Goal: Transaction & Acquisition: Purchase product/service

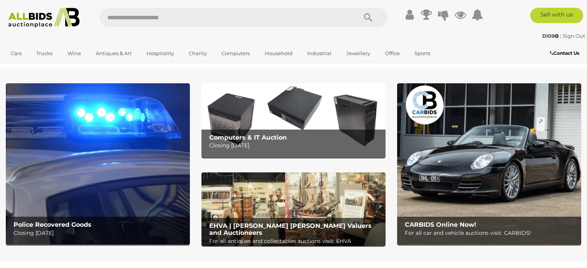
scroll to position [193, 0]
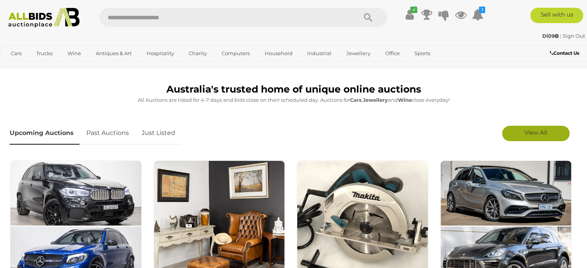
click at [535, 134] on span "View All" at bounding box center [536, 132] width 23 height 7
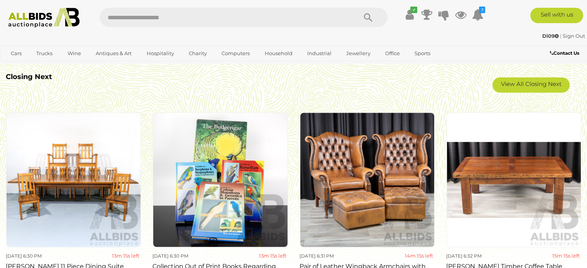
scroll to position [1355, 0]
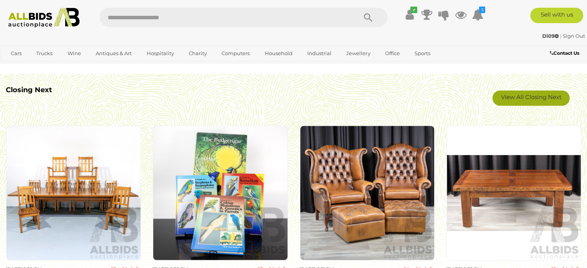
click at [539, 99] on link "View All Closing Next" at bounding box center [531, 97] width 77 height 15
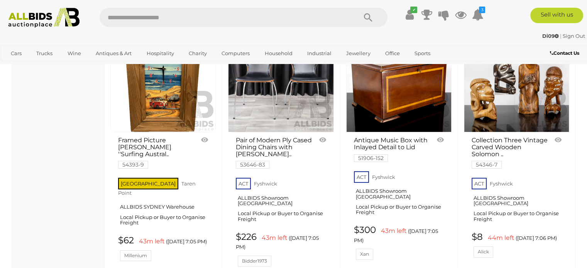
scroll to position [6103, 0]
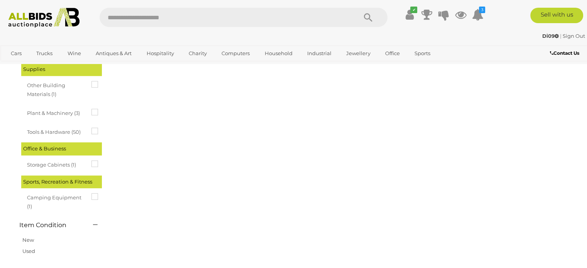
scroll to position [39, 0]
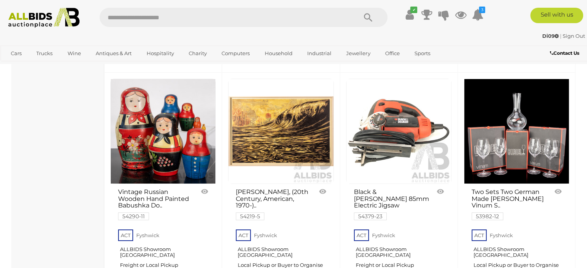
scroll to position [5910, 0]
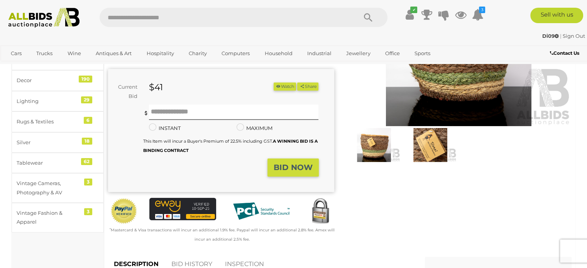
scroll to position [39, 0]
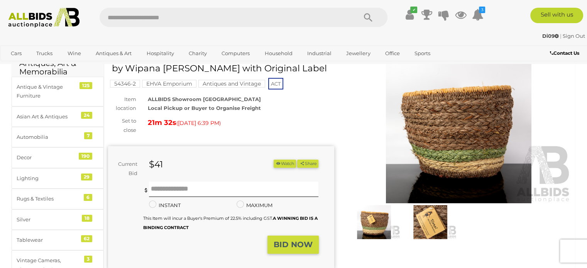
click at [429, 228] on img at bounding box center [430, 222] width 53 height 34
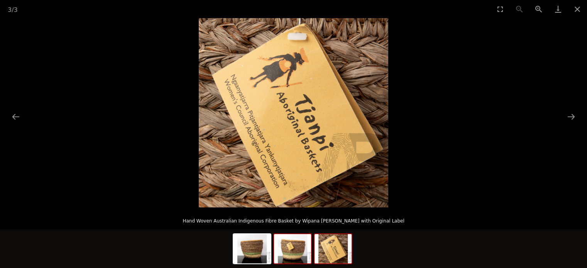
click at [311, 248] on img at bounding box center [292, 248] width 37 height 29
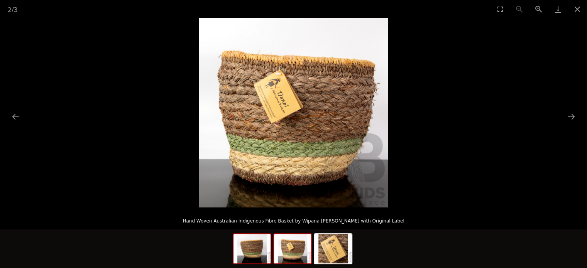
click at [257, 252] on img at bounding box center [252, 248] width 37 height 29
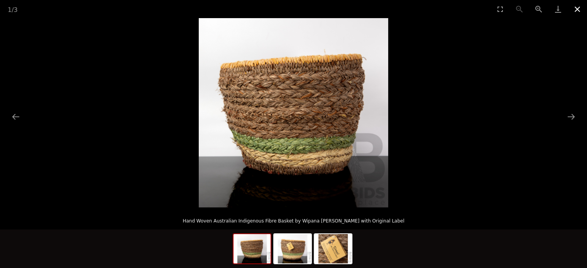
click at [579, 10] on button "Close gallery" at bounding box center [577, 9] width 19 height 18
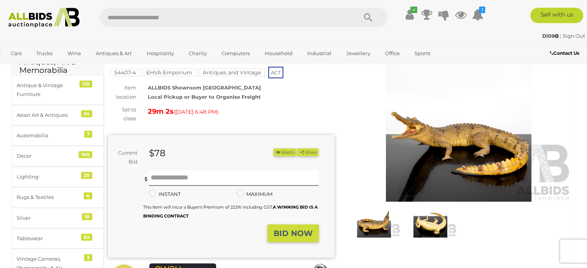
scroll to position [39, 0]
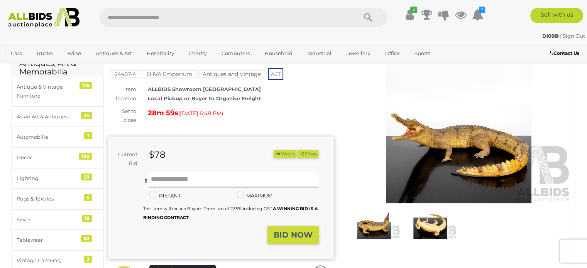
click at [454, 161] on img at bounding box center [459, 131] width 226 height 146
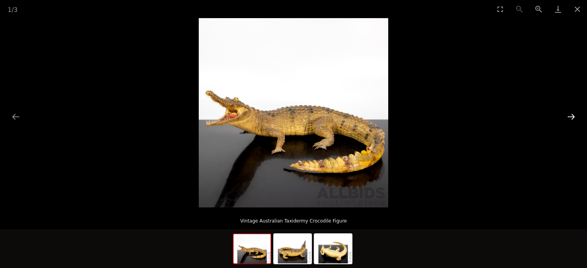
click at [568, 118] on button "Next slide" at bounding box center [572, 116] width 16 height 15
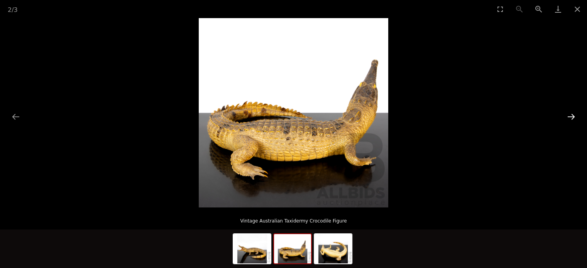
click at [568, 118] on button "Next slide" at bounding box center [572, 116] width 16 height 15
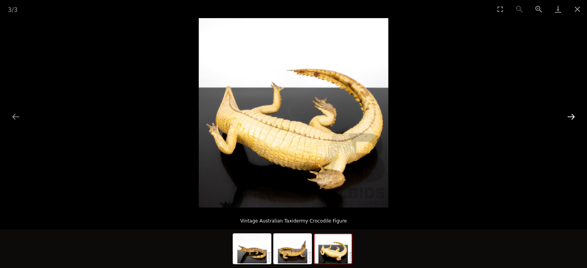
click at [568, 118] on button "Next slide" at bounding box center [572, 116] width 16 height 15
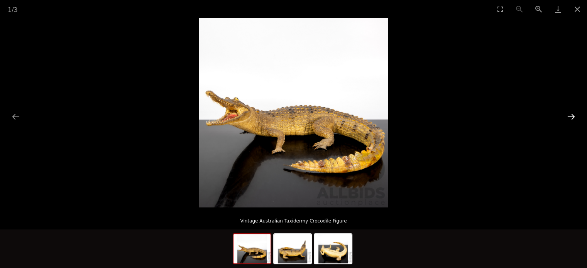
click at [568, 118] on button "Next slide" at bounding box center [572, 116] width 16 height 15
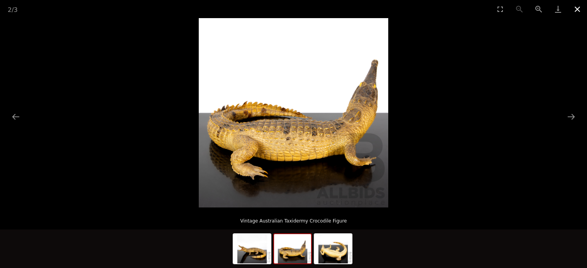
click at [577, 8] on button "Close gallery" at bounding box center [577, 9] width 19 height 18
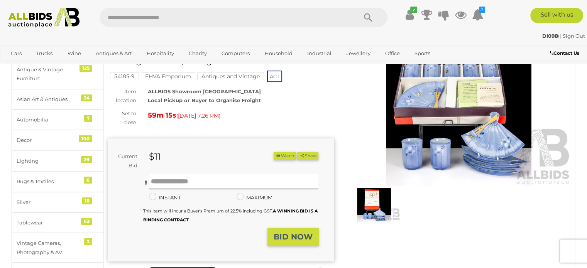
scroll to position [39, 0]
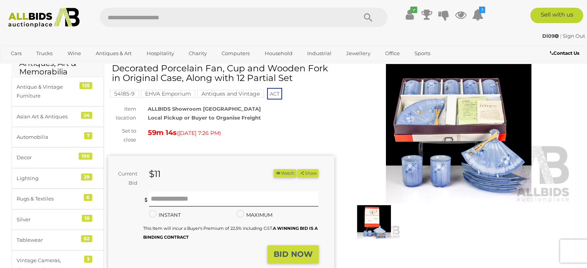
click at [442, 155] on img at bounding box center [459, 131] width 226 height 146
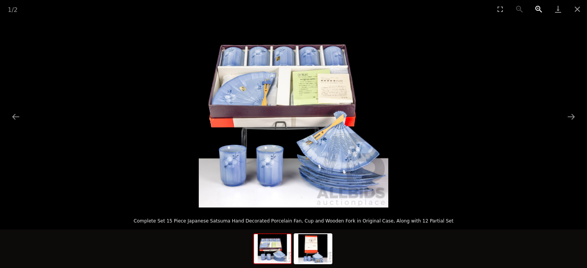
click at [539, 9] on button "Zoom in" at bounding box center [539, 9] width 19 height 18
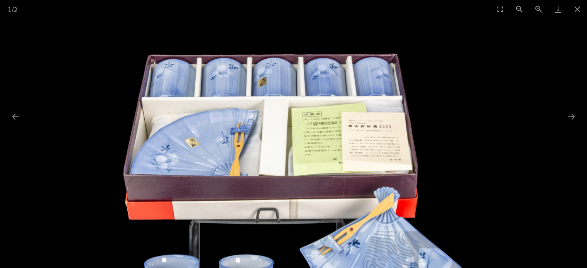
drag, startPoint x: 221, startPoint y: 61, endPoint x: 218, endPoint y: 156, distance: 94.3
click at [218, 156] on img at bounding box center [293, 190] width 379 height 379
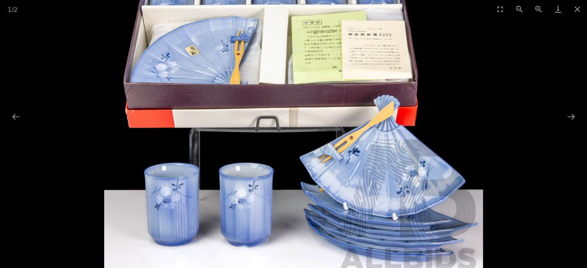
drag, startPoint x: 348, startPoint y: 158, endPoint x: 342, endPoint y: 68, distance: 91.0
click at [342, 68] on img at bounding box center [293, 98] width 379 height 379
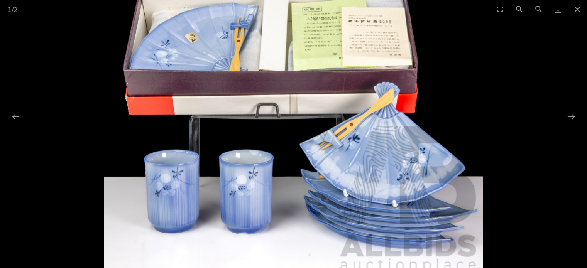
scroll to position [193, 0]
click at [569, 119] on button "Next slide" at bounding box center [572, 116] width 16 height 15
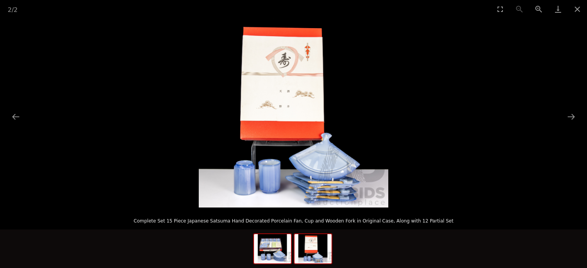
click at [273, 252] on img at bounding box center [272, 248] width 37 height 29
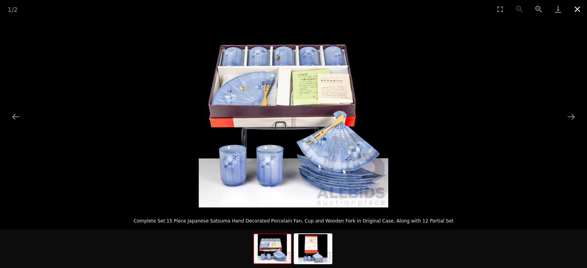
click at [578, 9] on button "Close gallery" at bounding box center [577, 9] width 19 height 18
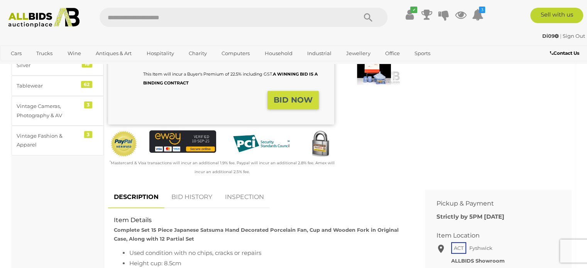
scroll to position [39, 0]
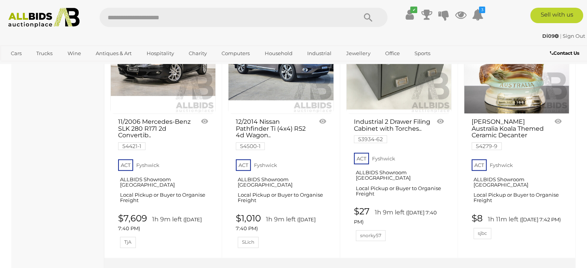
scroll to position [6181, 0]
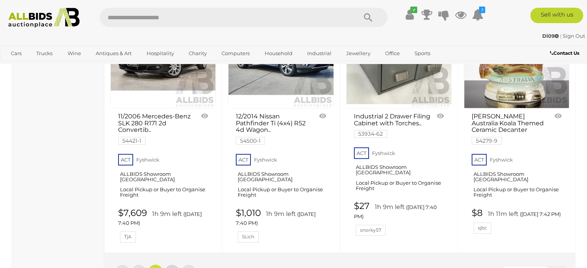
click at [171, 268] on span "3" at bounding box center [172, 272] width 3 height 7
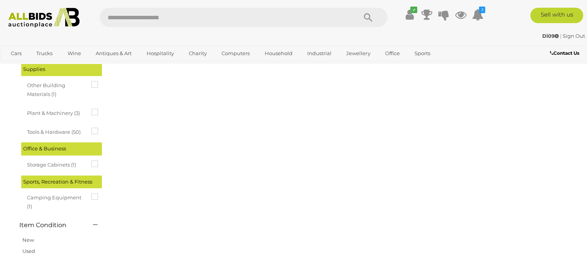
scroll to position [39, 0]
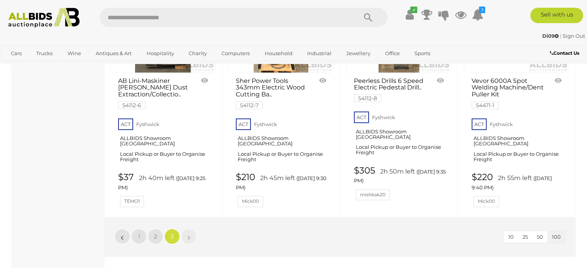
scroll to position [3323, 0]
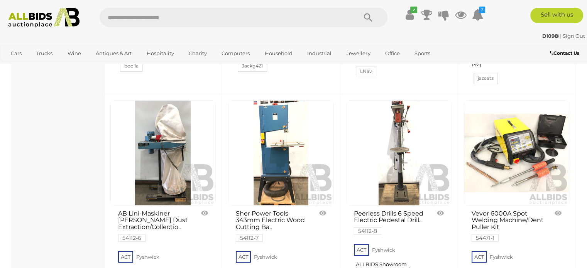
click at [32, 20] on img at bounding box center [44, 18] width 80 height 20
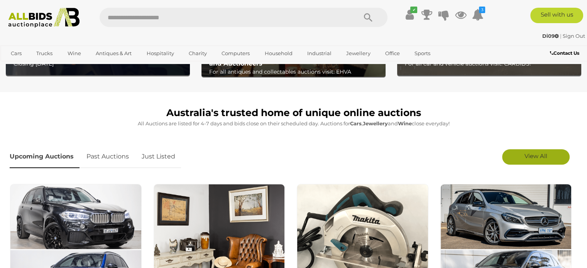
scroll to position [193, 0]
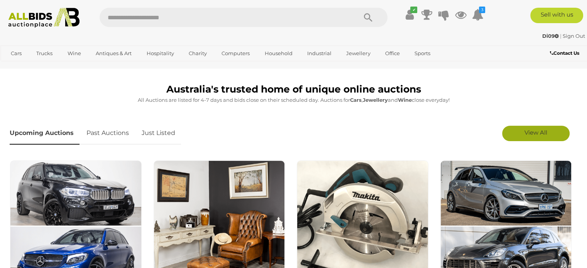
click at [540, 134] on span "View All" at bounding box center [536, 132] width 23 height 7
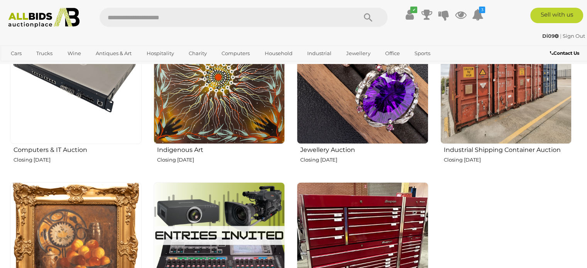
scroll to position [1043, 0]
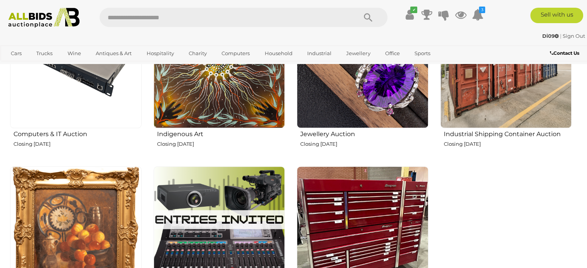
click at [337, 134] on h2 "Jewellery Auction" at bounding box center [365, 133] width 128 height 9
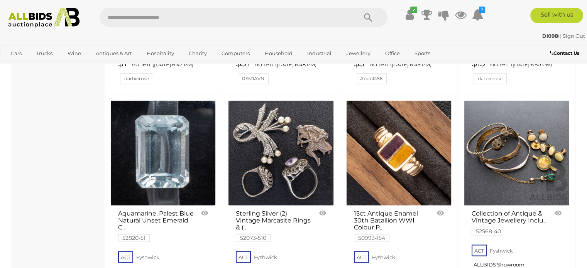
scroll to position [1236, 0]
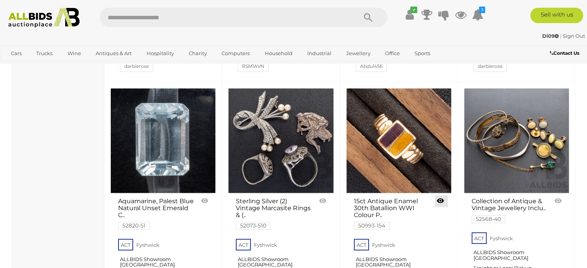
click at [440, 195] on link at bounding box center [441, 201] width 13 height 12
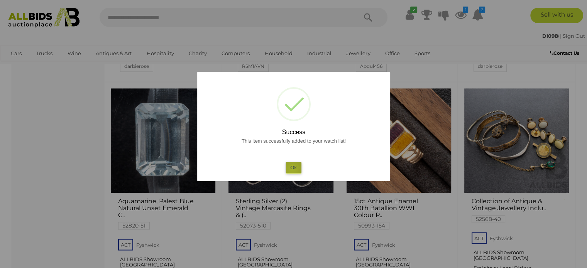
drag, startPoint x: 292, startPoint y: 169, endPoint x: 318, endPoint y: 179, distance: 27.8
click at [293, 169] on button "Ok" at bounding box center [294, 167] width 16 height 11
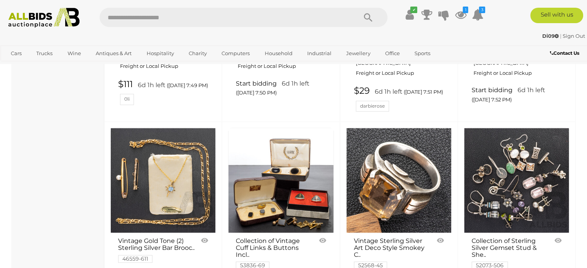
scroll to position [4094, 0]
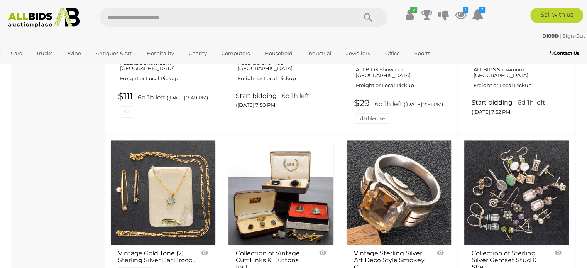
click at [532, 141] on img at bounding box center [517, 193] width 105 height 105
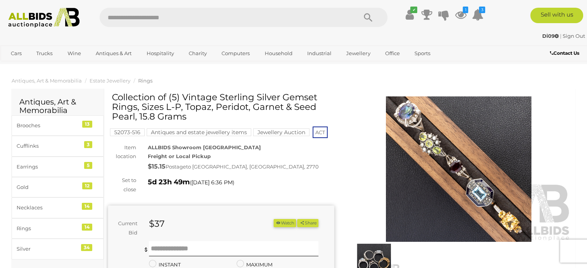
click at [408, 119] on img at bounding box center [459, 170] width 226 height 146
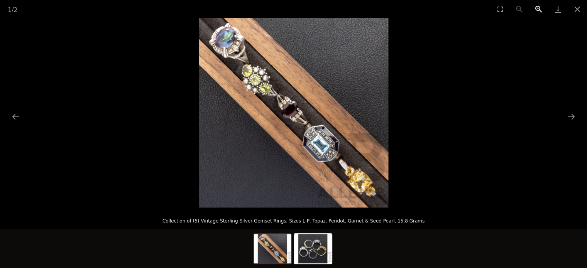
click at [541, 8] on button "Zoom in" at bounding box center [539, 9] width 19 height 18
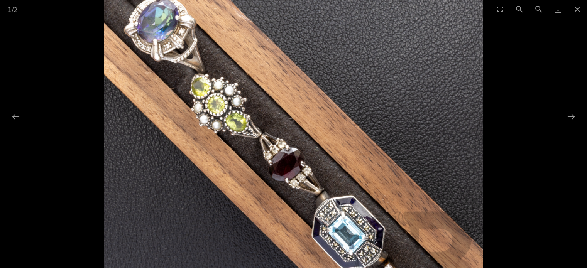
drag, startPoint x: 363, startPoint y: 197, endPoint x: 383, endPoint y: 265, distance: 71.6
click at [383, 265] on img at bounding box center [293, 170] width 379 height 379
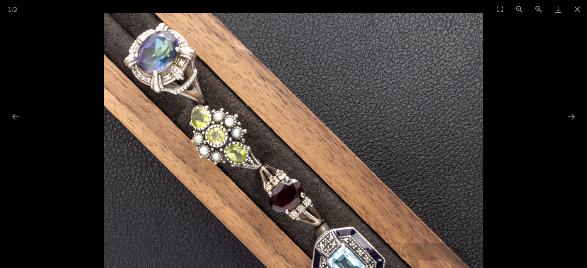
drag, startPoint x: 246, startPoint y: 111, endPoint x: 311, endPoint y: 203, distance: 112.8
click at [311, 203] on img at bounding box center [293, 202] width 379 height 379
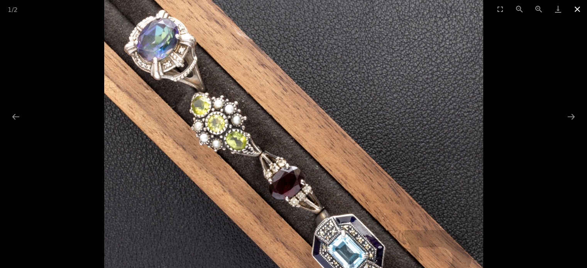
click at [582, 10] on button "Close gallery" at bounding box center [577, 9] width 19 height 18
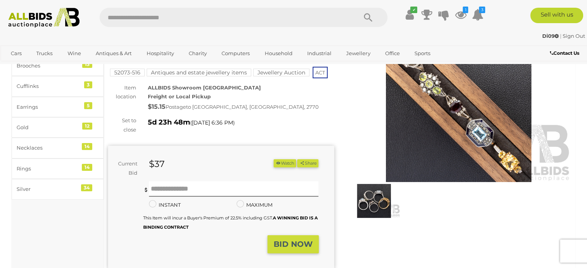
scroll to position [77, 0]
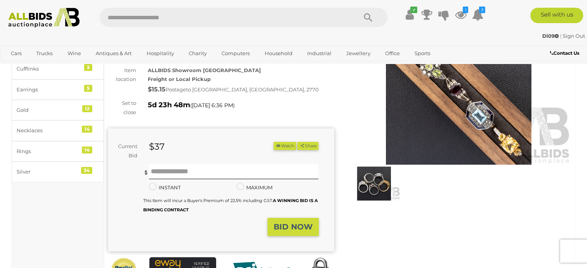
click at [371, 185] on img at bounding box center [374, 184] width 53 height 34
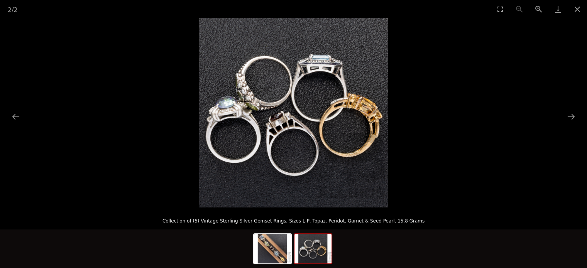
click at [236, 151] on img at bounding box center [294, 113] width 190 height 190
drag, startPoint x: 275, startPoint y: 90, endPoint x: 338, endPoint y: 106, distance: 65.5
click at [277, 90] on img at bounding box center [294, 113] width 190 height 190
click at [578, 9] on button "Close gallery" at bounding box center [577, 9] width 19 height 18
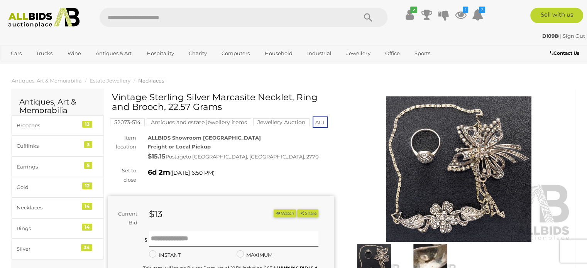
click at [445, 191] on img at bounding box center [459, 170] width 226 height 146
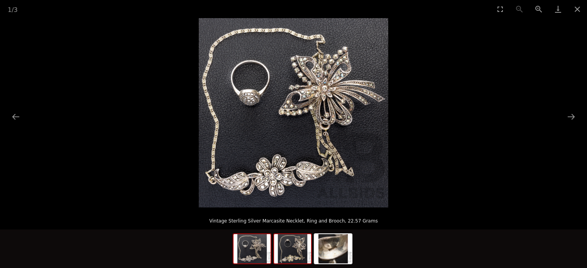
click at [294, 252] on img at bounding box center [292, 248] width 37 height 29
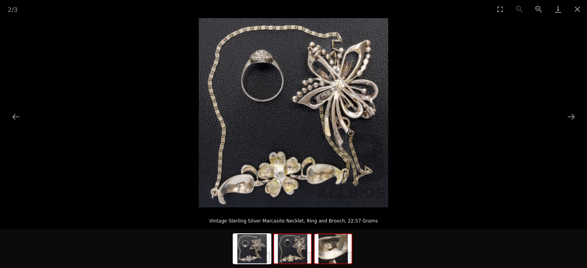
click at [327, 256] on img at bounding box center [333, 248] width 37 height 29
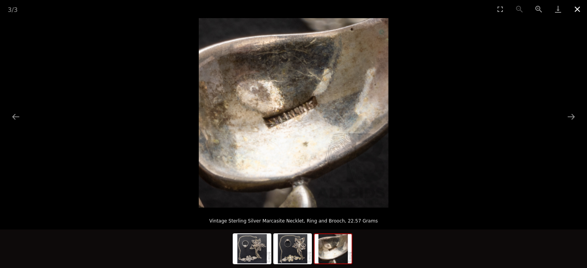
click at [577, 8] on button "Close gallery" at bounding box center [577, 9] width 19 height 18
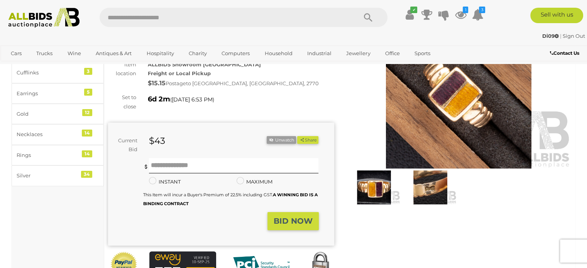
scroll to position [77, 0]
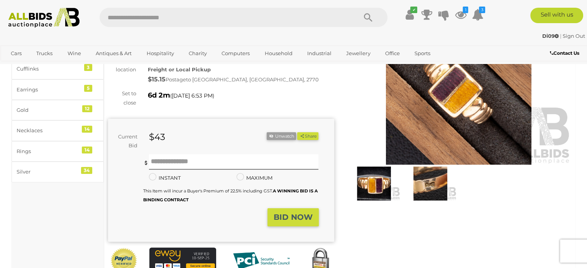
click at [425, 190] on img at bounding box center [430, 184] width 53 height 34
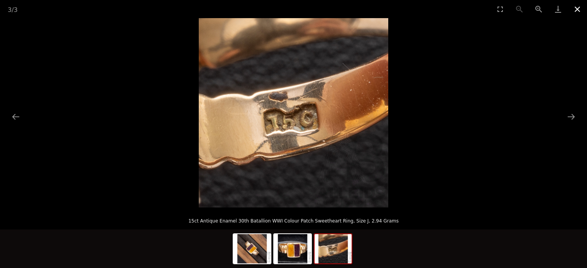
click at [580, 10] on button "Close gallery" at bounding box center [577, 9] width 19 height 18
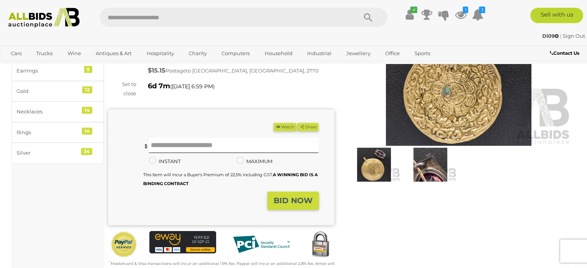
scroll to position [116, 0]
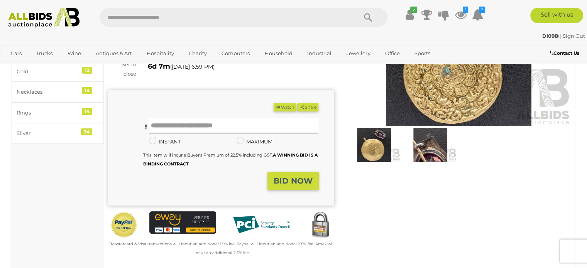
click at [375, 157] on img at bounding box center [374, 145] width 53 height 34
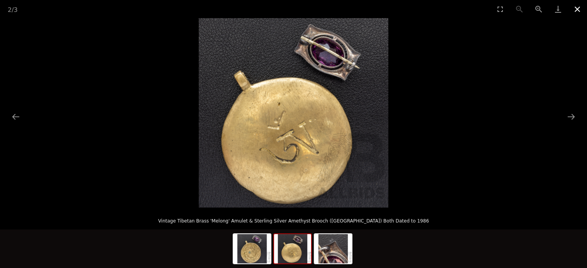
click at [579, 6] on button "Close gallery" at bounding box center [577, 9] width 19 height 18
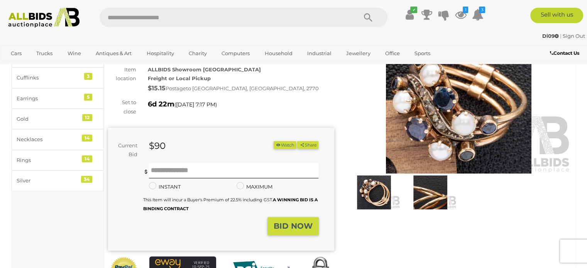
scroll to position [77, 0]
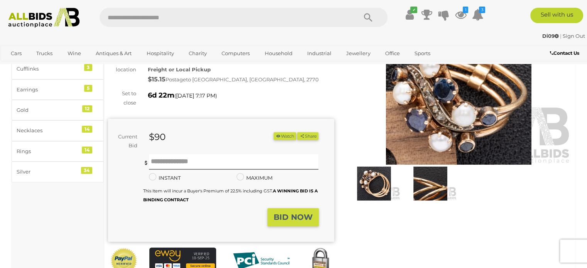
click at [384, 187] on img at bounding box center [374, 184] width 53 height 34
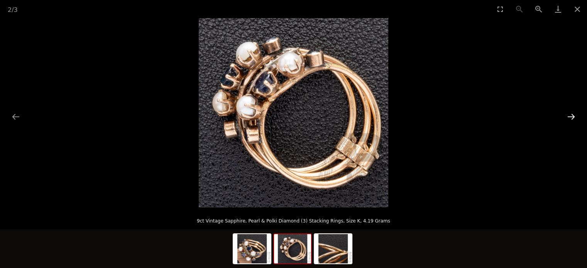
click at [572, 119] on button "Next slide" at bounding box center [572, 116] width 16 height 15
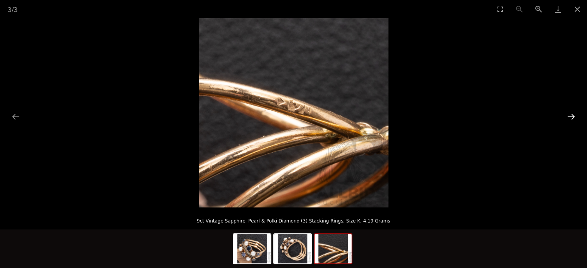
click at [572, 119] on button "Next slide" at bounding box center [572, 116] width 16 height 15
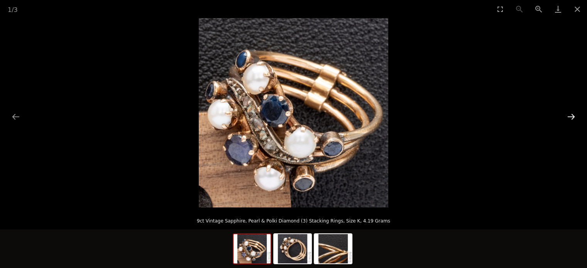
click at [572, 119] on button "Next slide" at bounding box center [572, 116] width 16 height 15
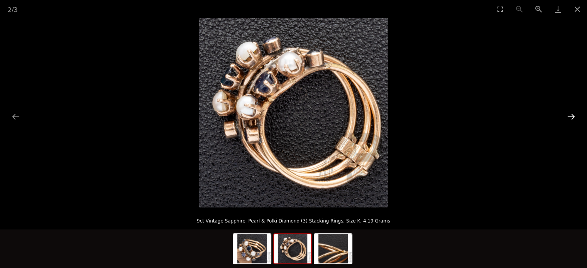
click at [576, 117] on button "Next slide" at bounding box center [572, 116] width 16 height 15
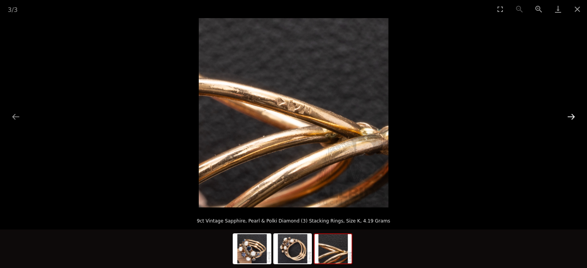
click at [576, 117] on button "Next slide" at bounding box center [572, 116] width 16 height 15
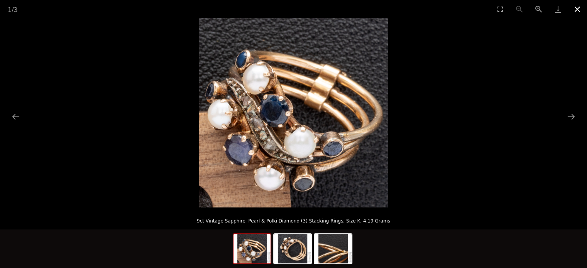
click at [577, 12] on button "Close gallery" at bounding box center [577, 9] width 19 height 18
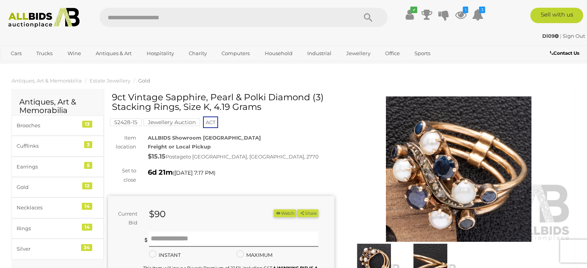
drag, startPoint x: 244, startPoint y: 97, endPoint x: 309, endPoint y: 100, distance: 65.0
click at [309, 100] on h1 "9ct Vintage Sapphire, Pearl & Polki Diamond (3) Stacking Rings, Size K, 4.19 Gr…" at bounding box center [222, 103] width 221 height 20
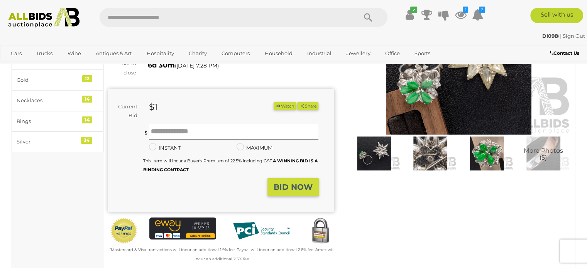
scroll to position [116, 0]
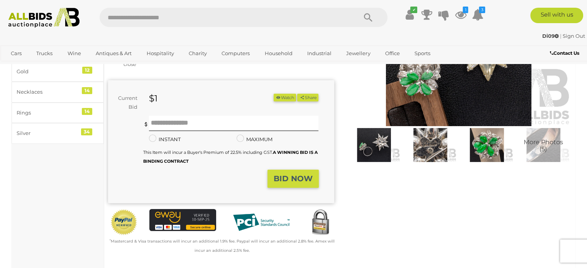
click at [377, 147] on img at bounding box center [374, 145] width 53 height 34
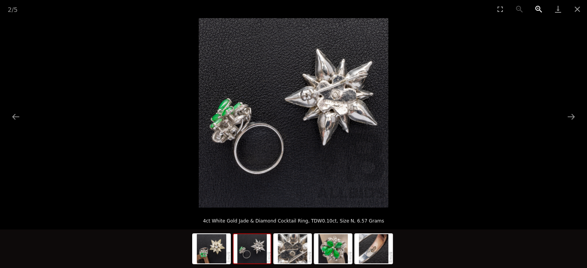
click at [539, 3] on button "Zoom in" at bounding box center [539, 9] width 19 height 18
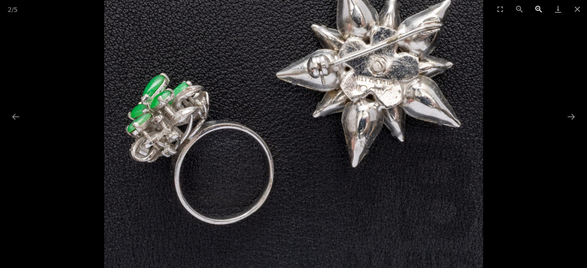
click at [539, 3] on button "Zoom in" at bounding box center [539, 9] width 19 height 18
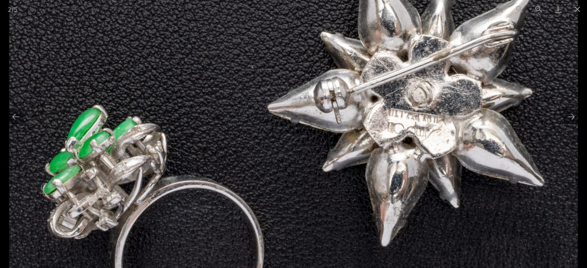
drag, startPoint x: 411, startPoint y: 74, endPoint x: 316, endPoint y: 131, distance: 110.6
click at [316, 131] on img at bounding box center [293, 148] width 569 height 569
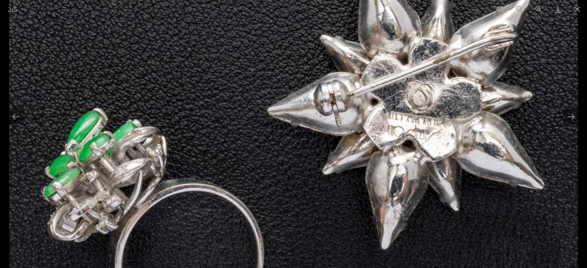
scroll to position [155, 0]
click at [575, 115] on button "Next slide" at bounding box center [572, 116] width 16 height 15
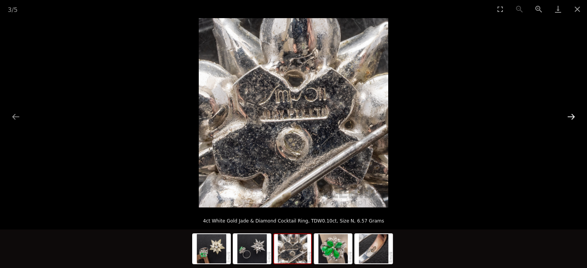
click at [575, 115] on button "Next slide" at bounding box center [572, 116] width 16 height 15
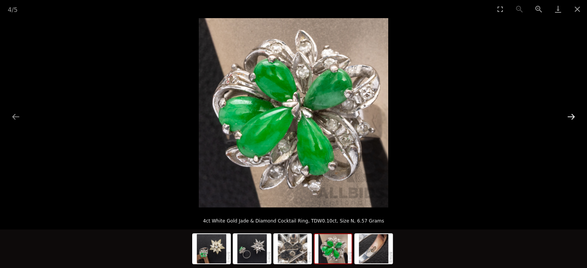
click at [575, 115] on button "Next slide" at bounding box center [572, 116] width 16 height 15
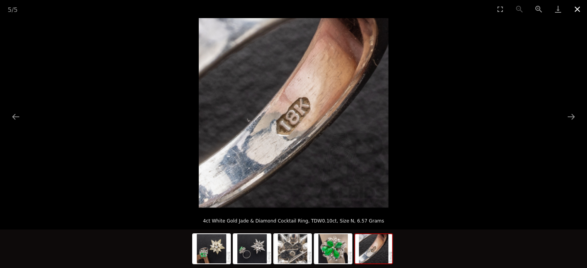
click at [579, 9] on button "Close gallery" at bounding box center [577, 9] width 19 height 18
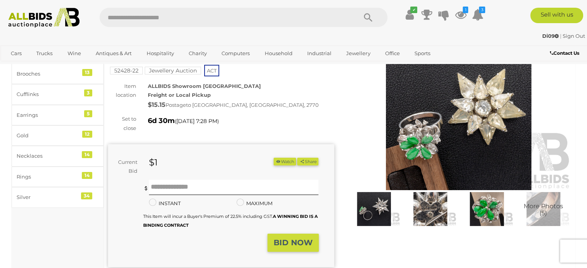
scroll to position [39, 0]
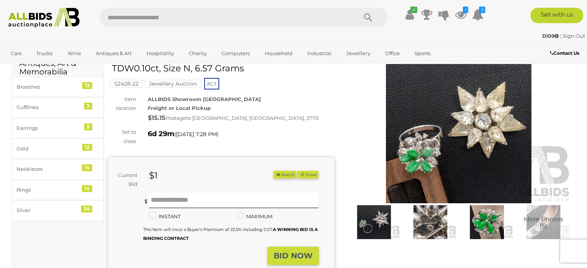
click at [495, 226] on img at bounding box center [487, 222] width 53 height 34
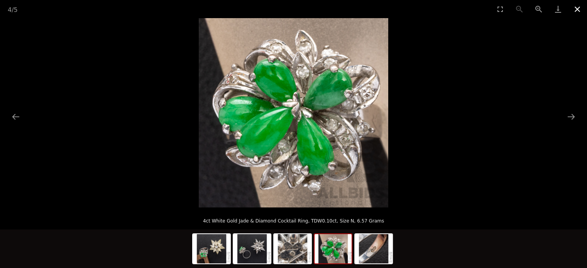
click at [576, 10] on button "Close gallery" at bounding box center [577, 9] width 19 height 18
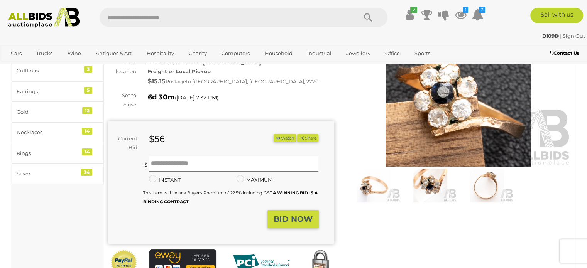
scroll to position [77, 0]
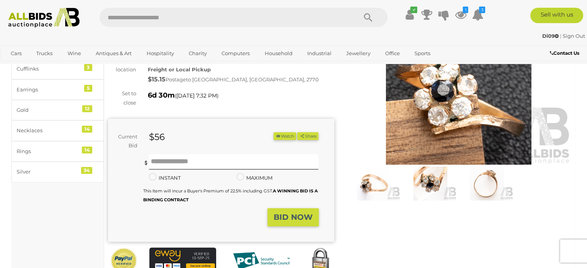
click at [425, 183] on img at bounding box center [430, 184] width 53 height 34
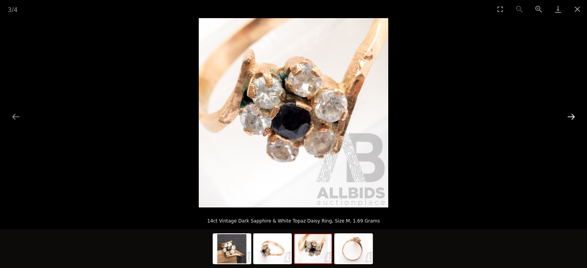
click at [570, 119] on button "Next slide" at bounding box center [572, 116] width 16 height 15
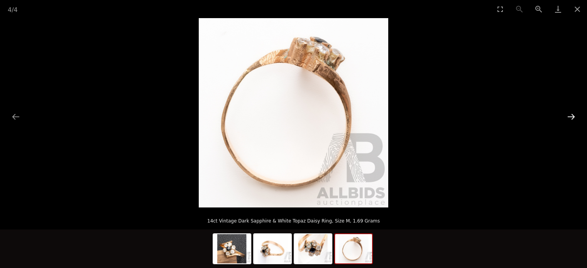
click at [570, 119] on button "Next slide" at bounding box center [572, 116] width 16 height 15
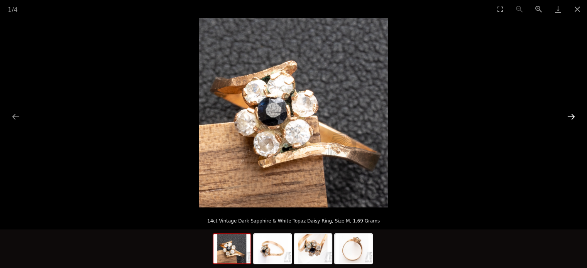
click at [570, 119] on button "Next slide" at bounding box center [572, 116] width 16 height 15
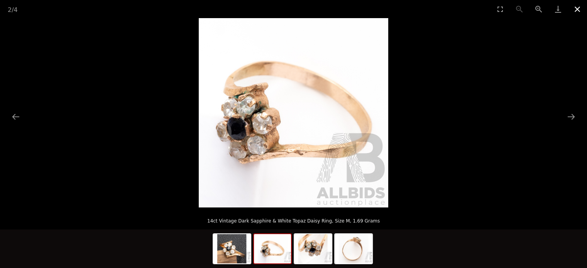
click at [579, 7] on button "Close gallery" at bounding box center [577, 9] width 19 height 18
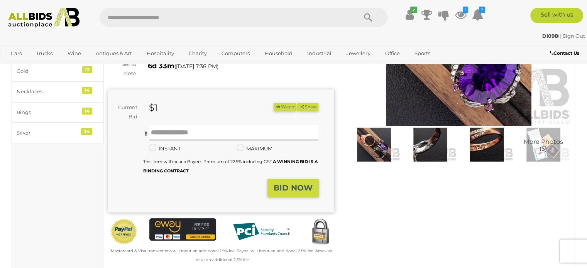
scroll to position [116, 0]
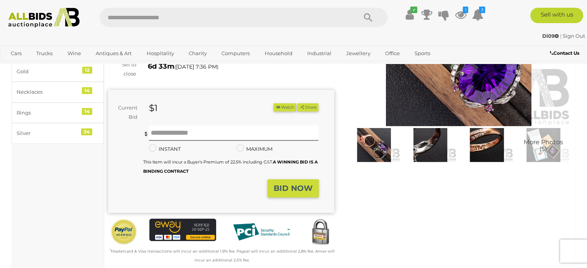
click at [375, 145] on img at bounding box center [374, 145] width 53 height 34
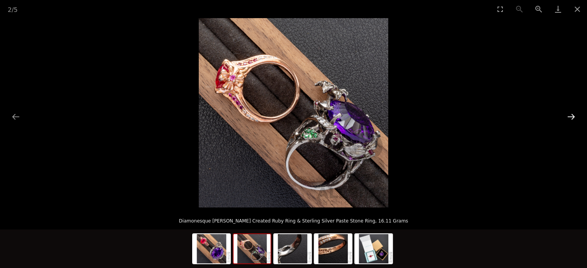
click at [572, 116] on button "Next slide" at bounding box center [572, 116] width 16 height 15
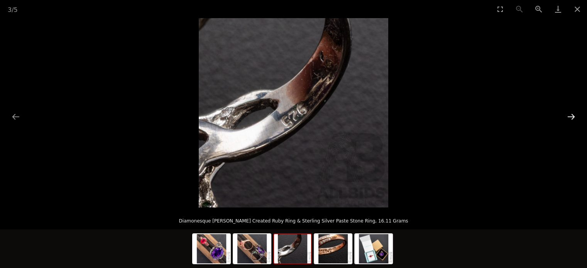
click at [572, 116] on button "Next slide" at bounding box center [572, 116] width 16 height 15
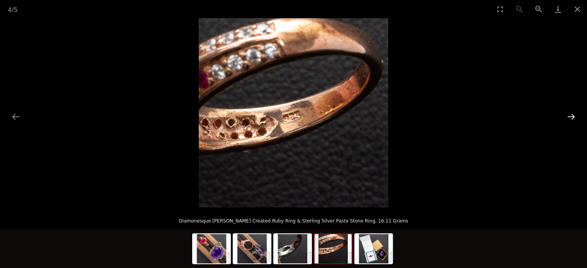
click at [572, 116] on button "Next slide" at bounding box center [572, 116] width 16 height 15
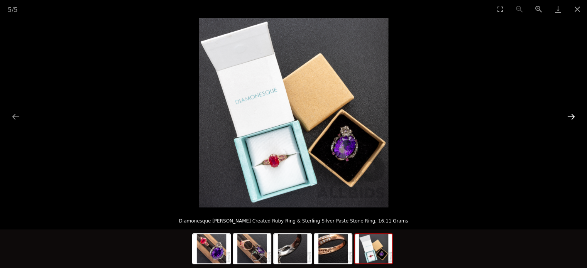
click at [572, 116] on button "Next slide" at bounding box center [572, 116] width 16 height 15
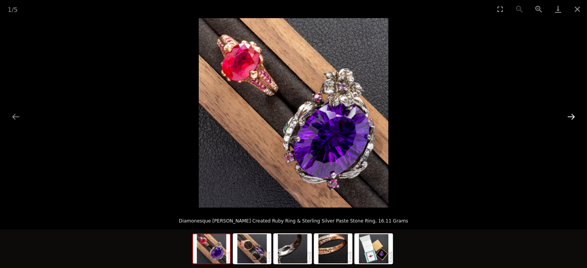
click at [572, 116] on button "Next slide" at bounding box center [572, 116] width 16 height 15
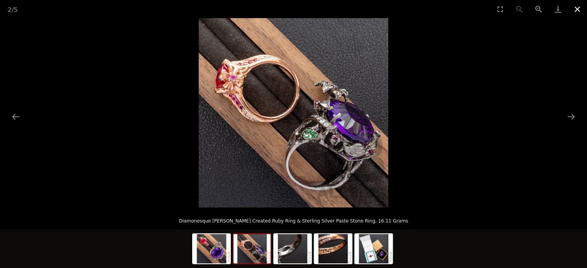
click at [576, 10] on button "Close gallery" at bounding box center [577, 9] width 19 height 18
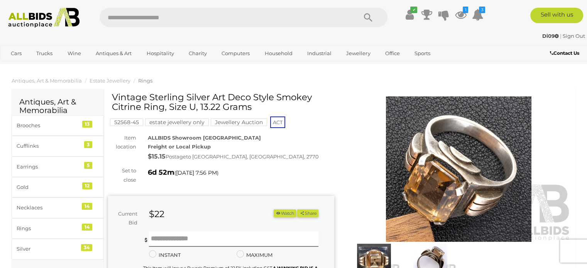
scroll to position [39, 0]
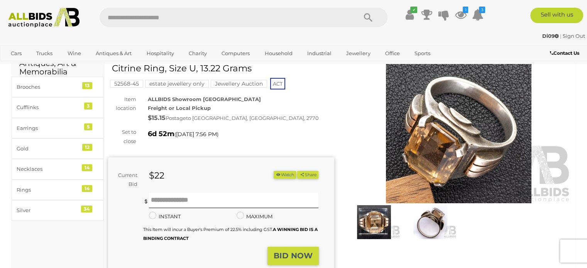
click at [371, 228] on img at bounding box center [374, 222] width 53 height 34
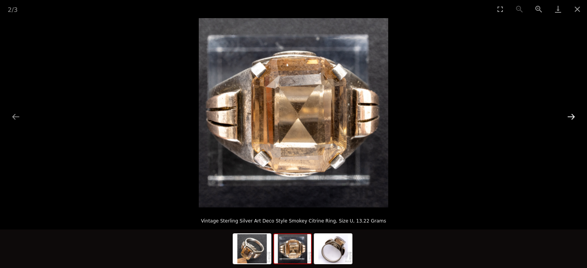
click at [571, 114] on button "Next slide" at bounding box center [572, 116] width 16 height 15
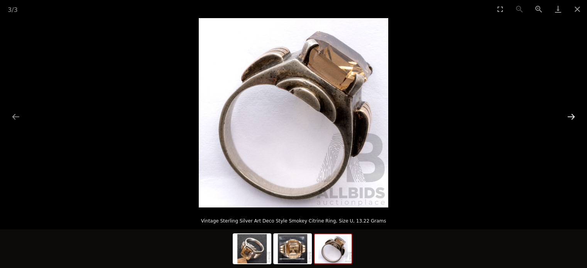
click at [571, 114] on button "Next slide" at bounding box center [572, 116] width 16 height 15
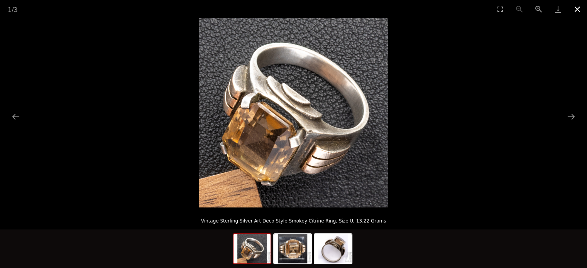
click at [578, 10] on button "Close gallery" at bounding box center [577, 9] width 19 height 18
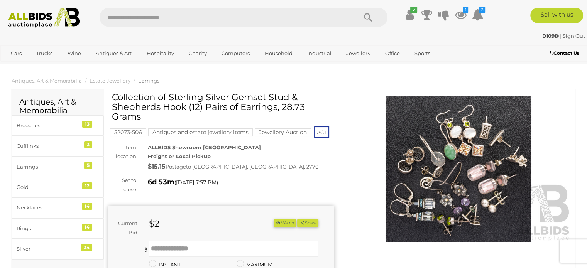
click at [468, 192] on img at bounding box center [459, 170] width 226 height 146
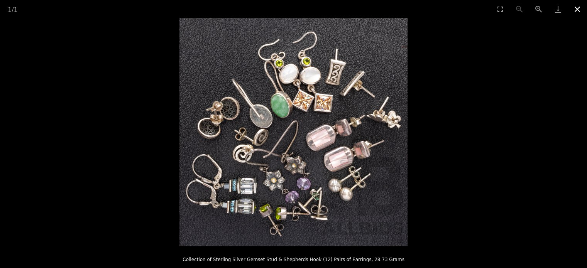
click at [579, 6] on button "Close gallery" at bounding box center [577, 9] width 19 height 18
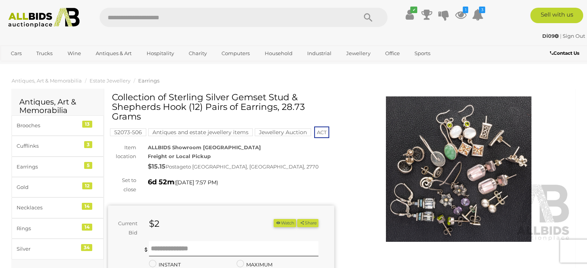
click at [25, 18] on img at bounding box center [44, 18] width 80 height 20
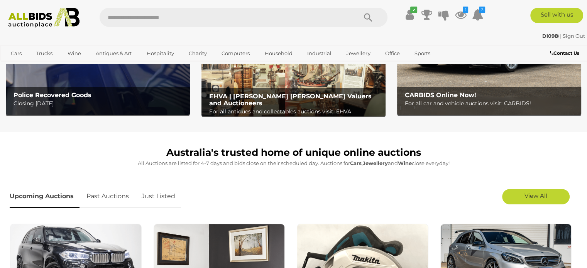
scroll to position [155, 0]
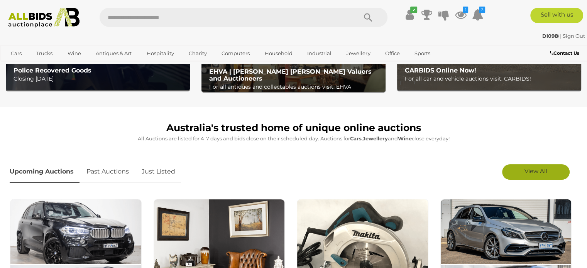
click at [535, 168] on span "View All" at bounding box center [536, 171] width 23 height 7
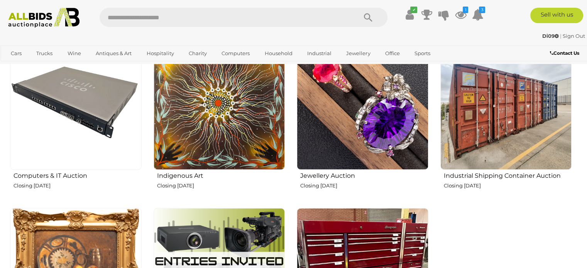
scroll to position [1004, 0]
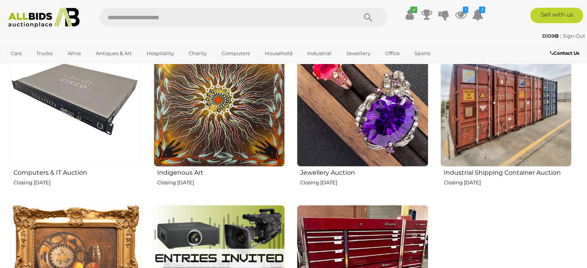
click at [375, 124] on img at bounding box center [363, 102] width 132 height 132
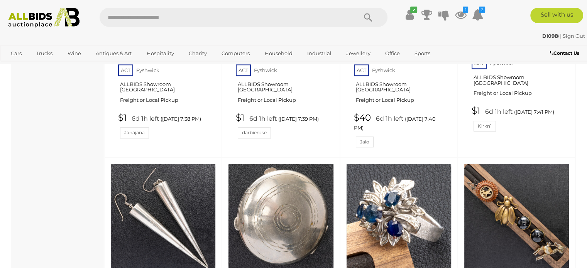
scroll to position [3606, 0]
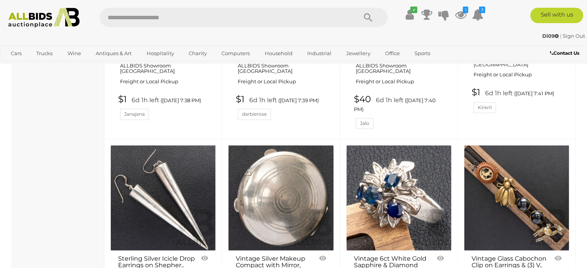
click at [391, 256] on link "Vintage 6ct White Gold Sapphire & Diamond Cockt.. 52428-21" at bounding box center [392, 271] width 77 height 31
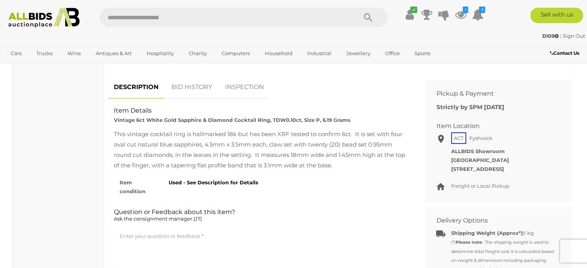
scroll to position [309, 0]
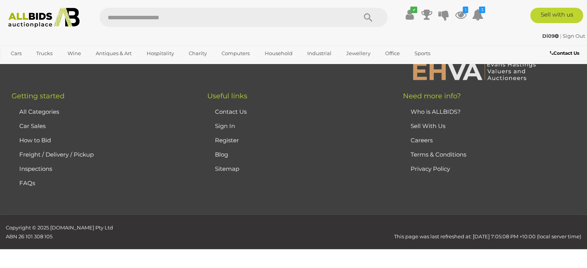
scroll to position [3620, 0]
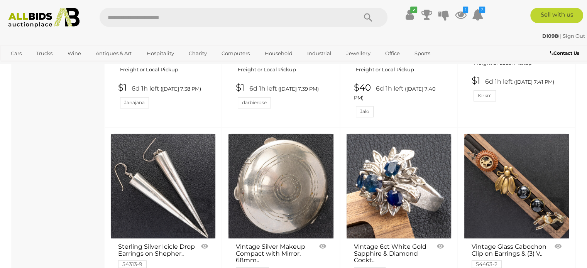
click at [517, 244] on link "Vintage Glass Cabochon Clip on Earrings & (3) V.. 54463-2" at bounding box center [510, 256] width 77 height 24
